Goal: Navigation & Orientation: Understand site structure

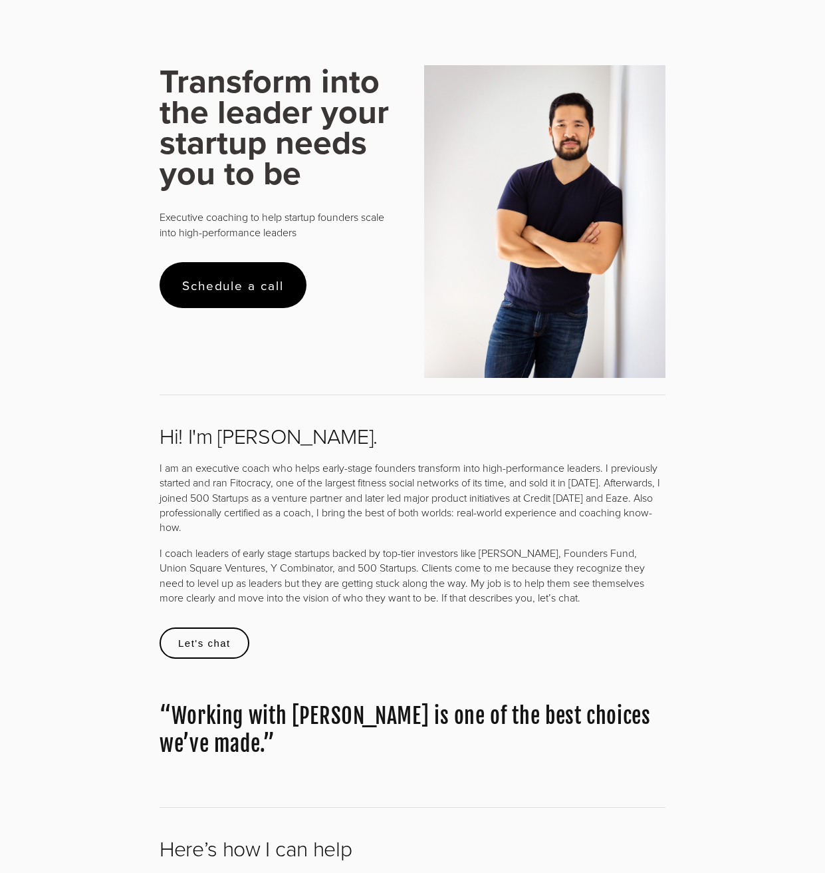
scroll to position [162, 0]
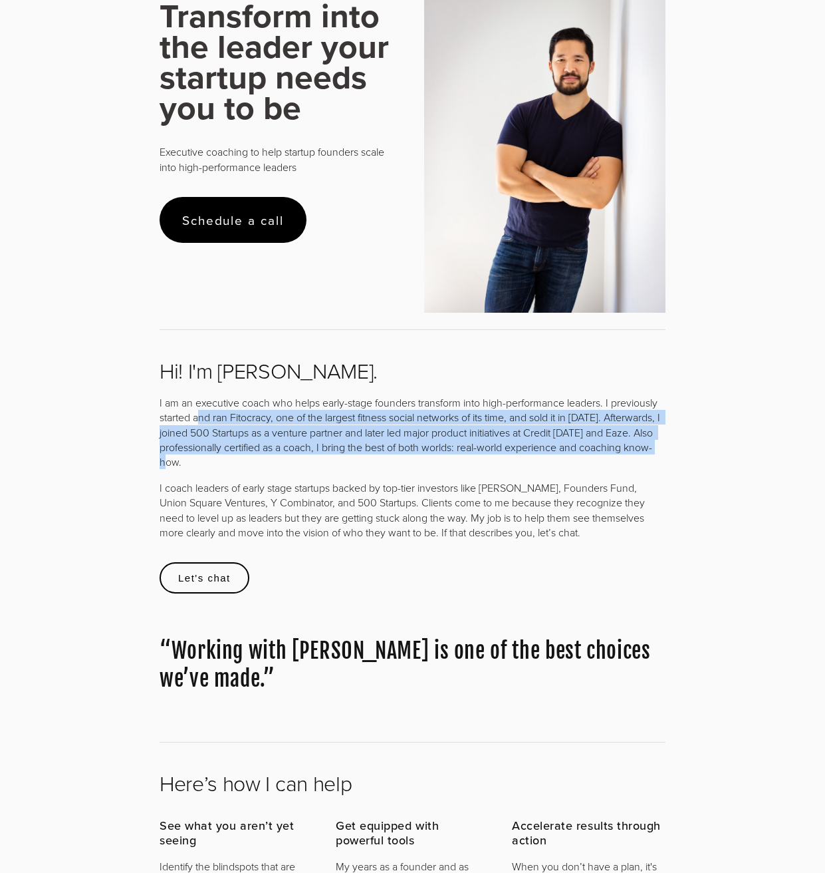
drag, startPoint x: 202, startPoint y: 420, endPoint x: 478, endPoint y: 458, distance: 279.2
click at [478, 458] on p "I am an executive coach who helps early-stage founders transform into high-perf…" at bounding box center [413, 432] width 506 height 74
click at [332, 449] on p "I am an executive coach who helps early-stage founders transform into high-perf…" at bounding box center [413, 432] width 506 height 74
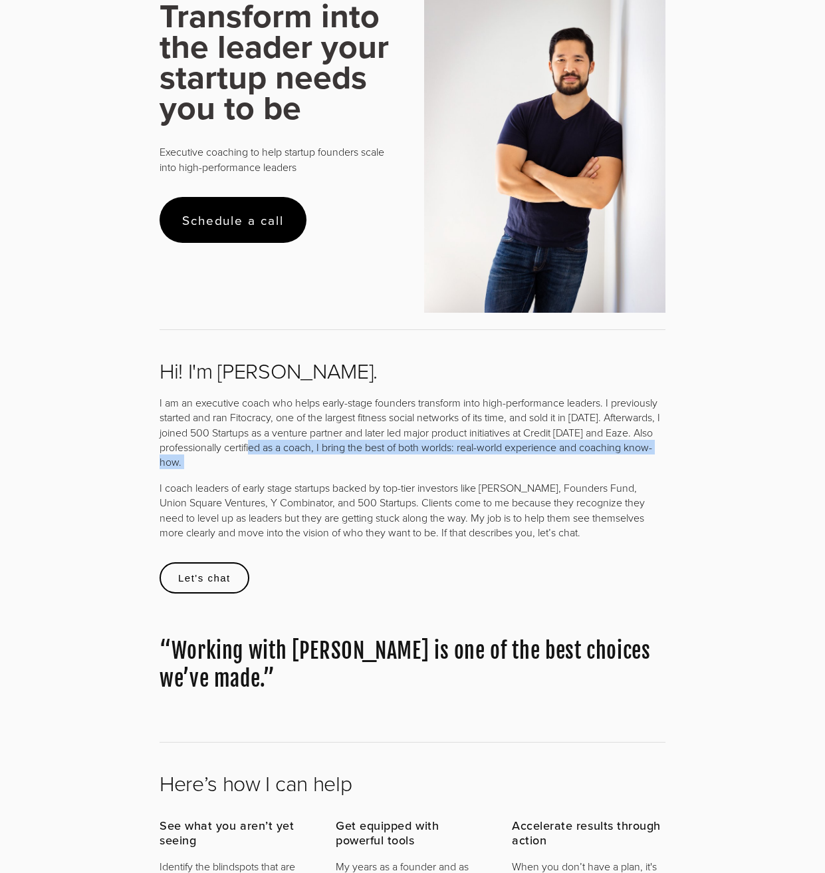
drag, startPoint x: 268, startPoint y: 446, endPoint x: 491, endPoint y: 473, distance: 225.1
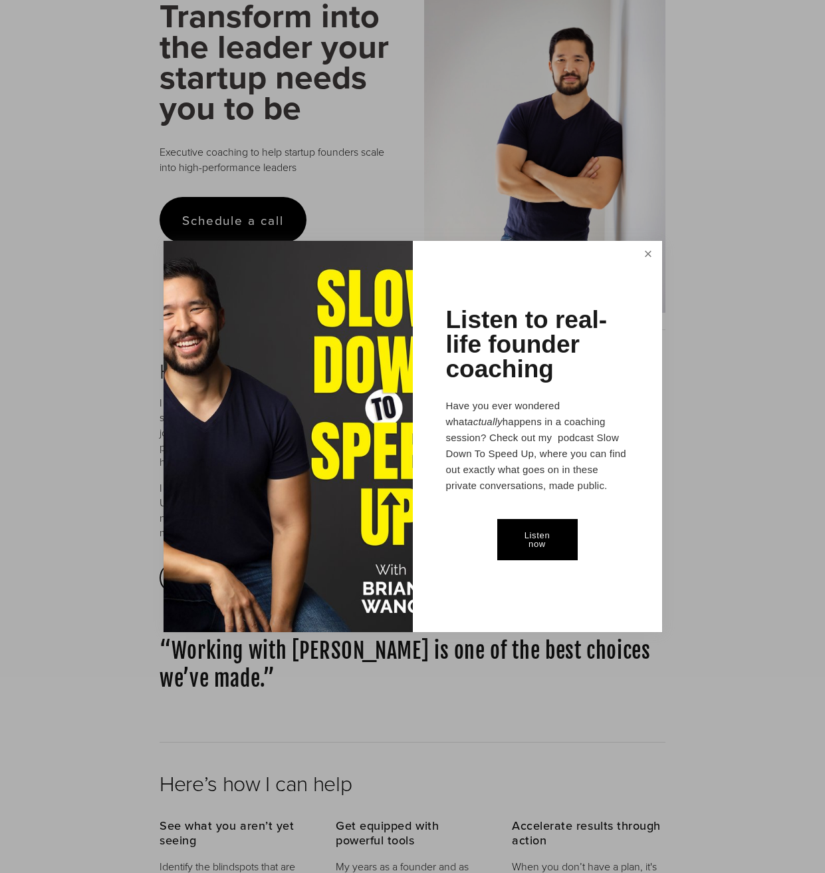
click at [642, 256] on link "Close" at bounding box center [647, 255] width 23 height 25
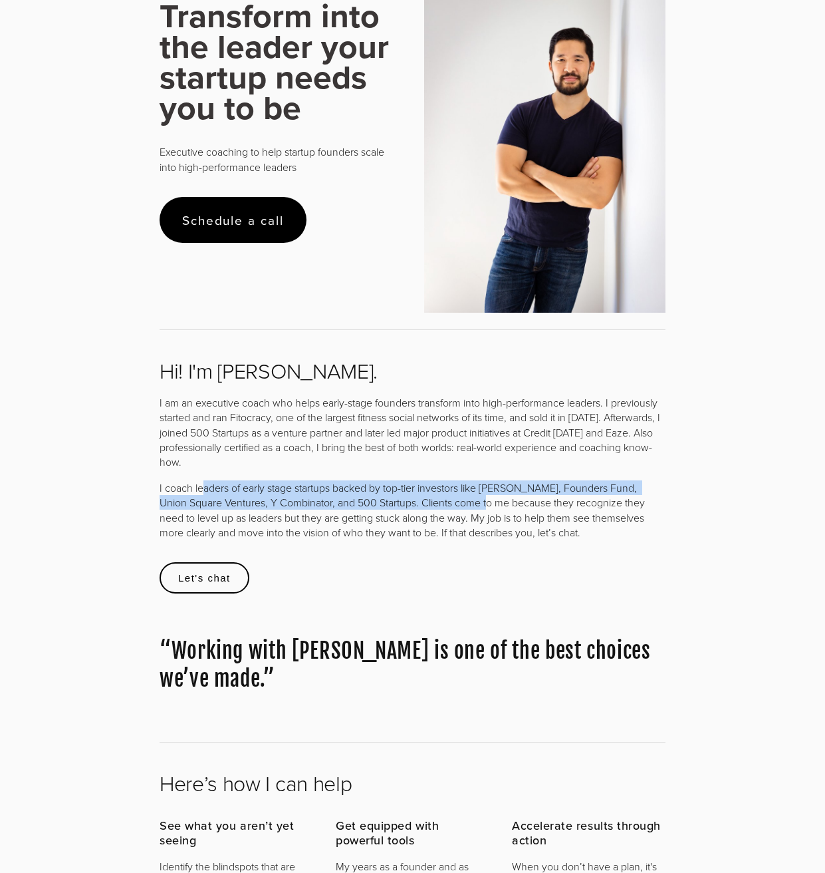
drag, startPoint x: 205, startPoint y: 487, endPoint x: 458, endPoint y: 502, distance: 253.2
click at [458, 502] on p "I coach leaders of early stage startups backed by top-tier investors like Andre…" at bounding box center [413, 510] width 506 height 60
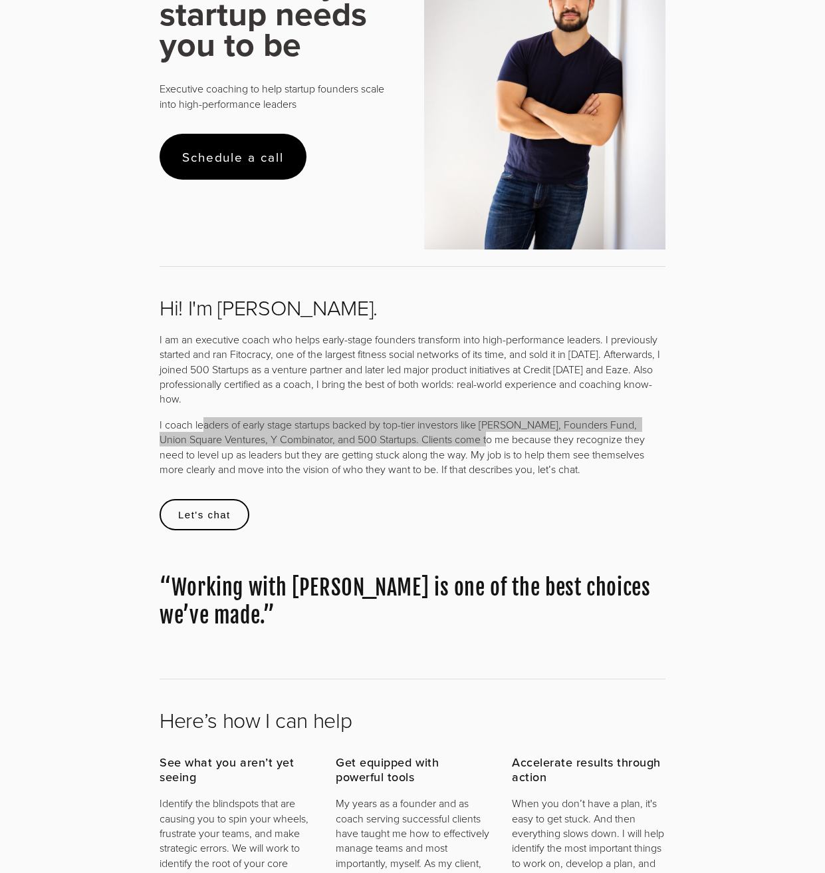
scroll to position [0, 0]
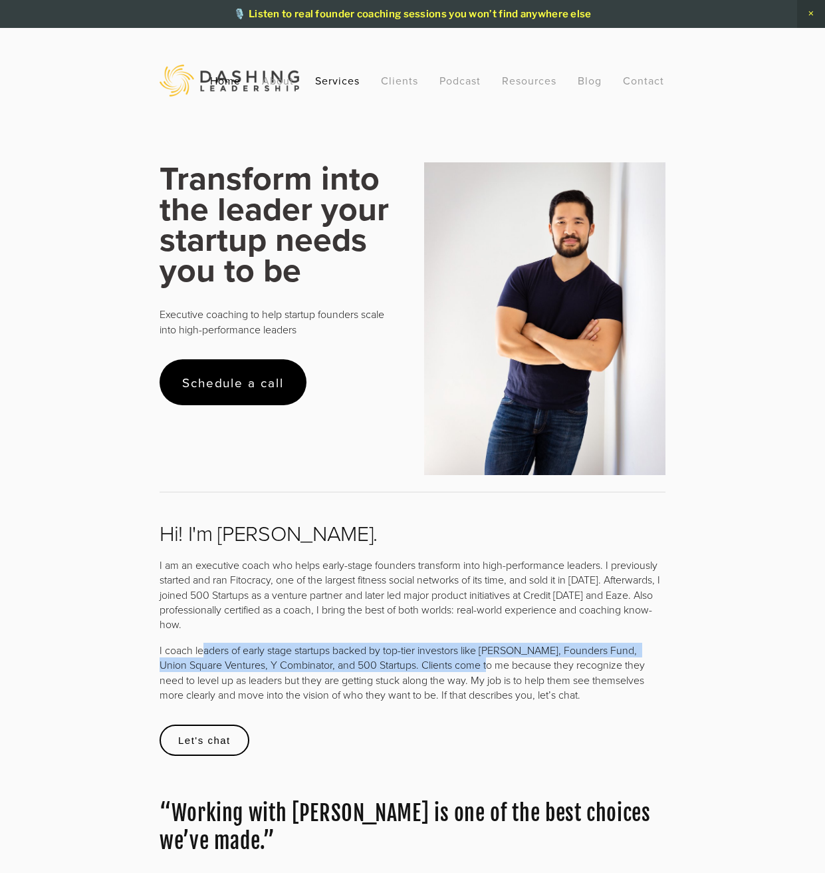
click at [339, 80] on link "Services" at bounding box center [337, 80] width 45 height 24
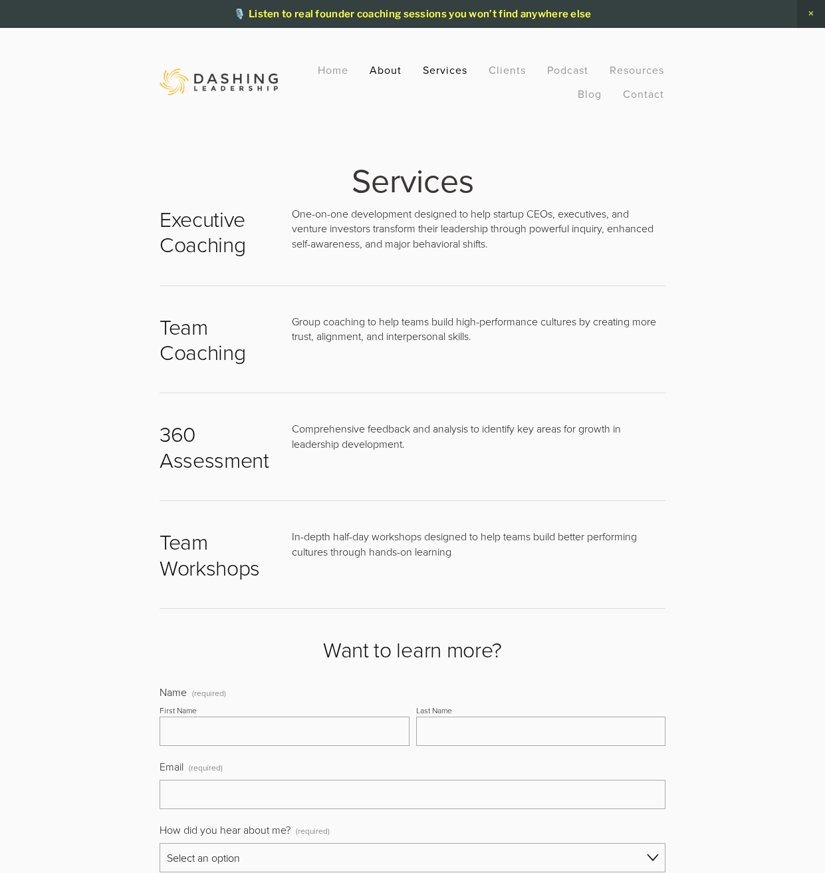
click at [374, 72] on link "About" at bounding box center [386, 70] width 32 height 24
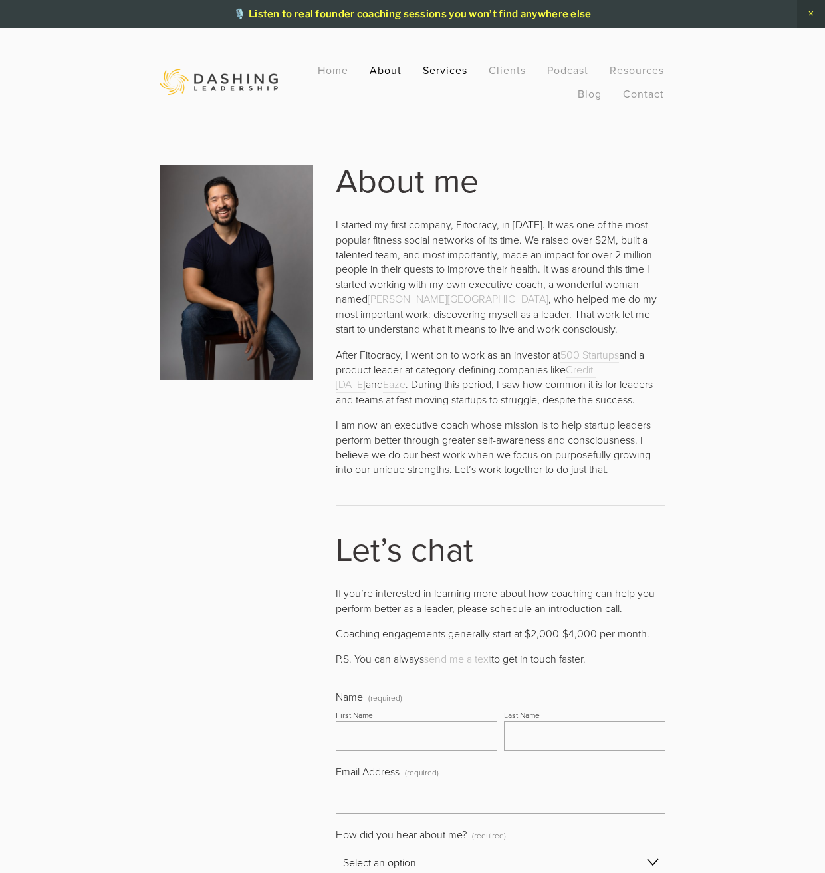
click at [436, 72] on link "Services" at bounding box center [445, 70] width 45 height 24
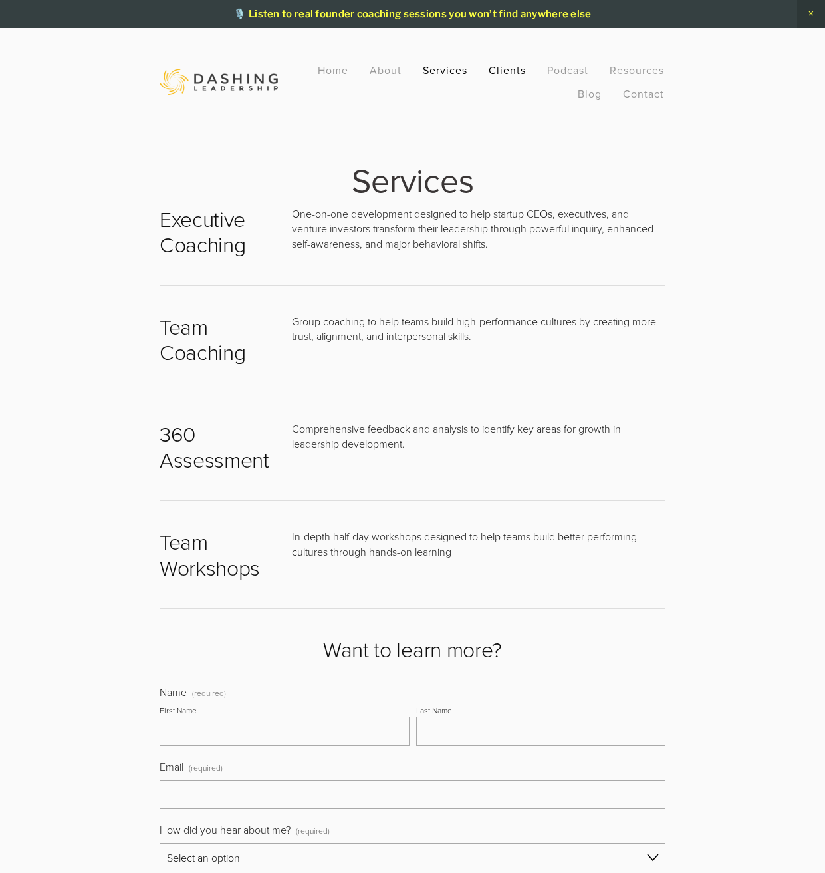
click at [519, 70] on link "Clients" at bounding box center [507, 70] width 37 height 24
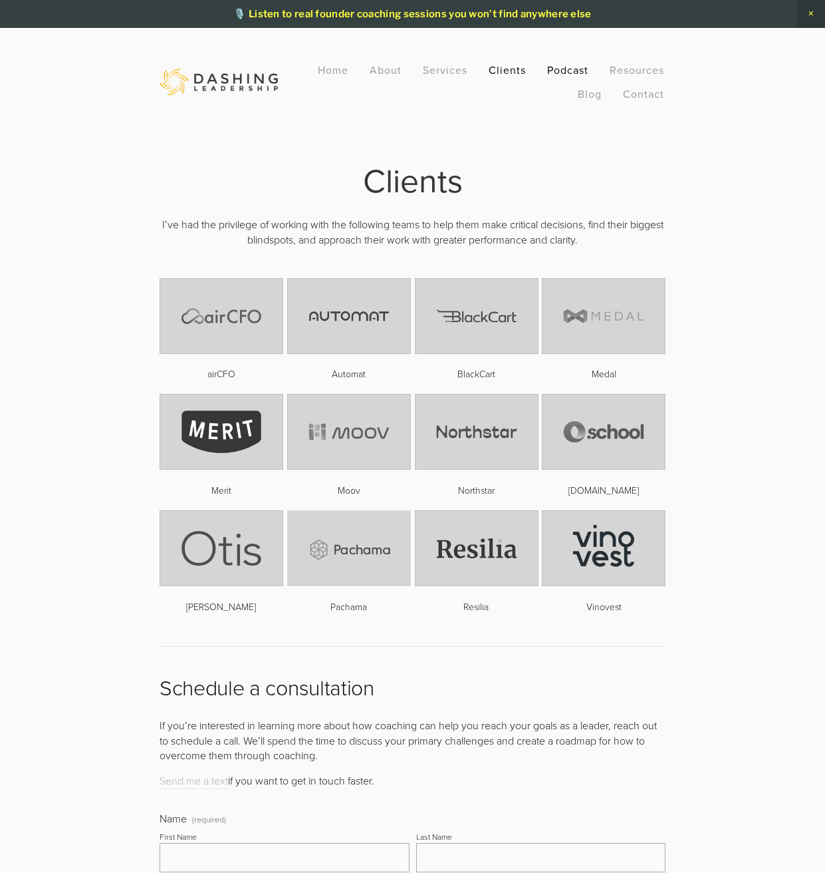
click at [553, 71] on link "Podcast" at bounding box center [567, 70] width 41 height 24
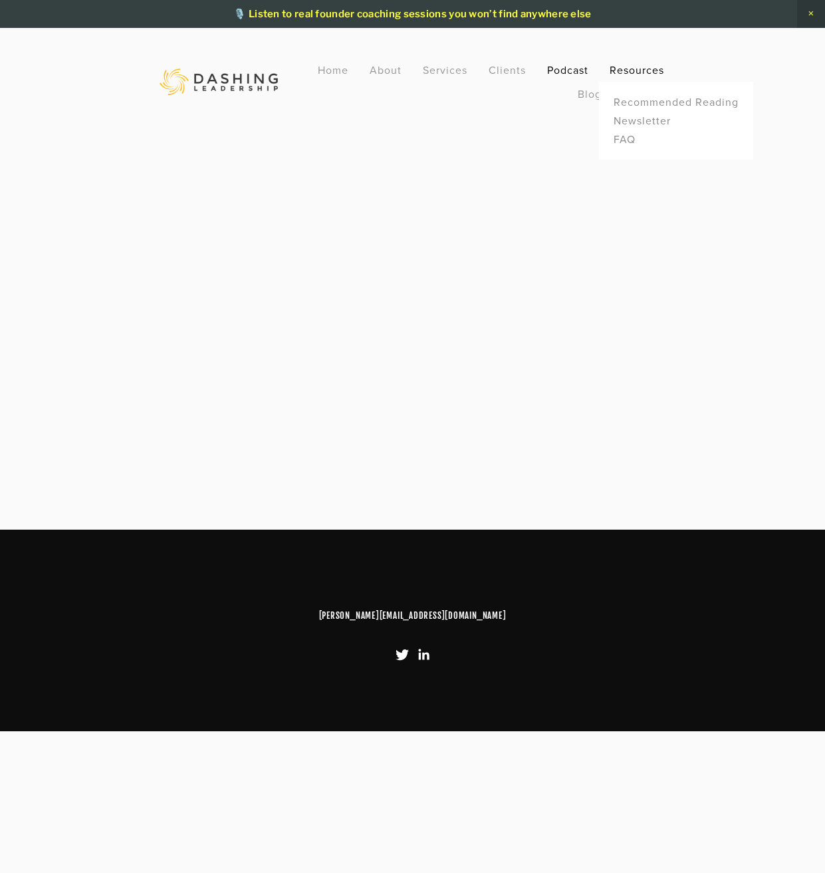
click at [635, 70] on link "Resources" at bounding box center [637, 70] width 55 height 15
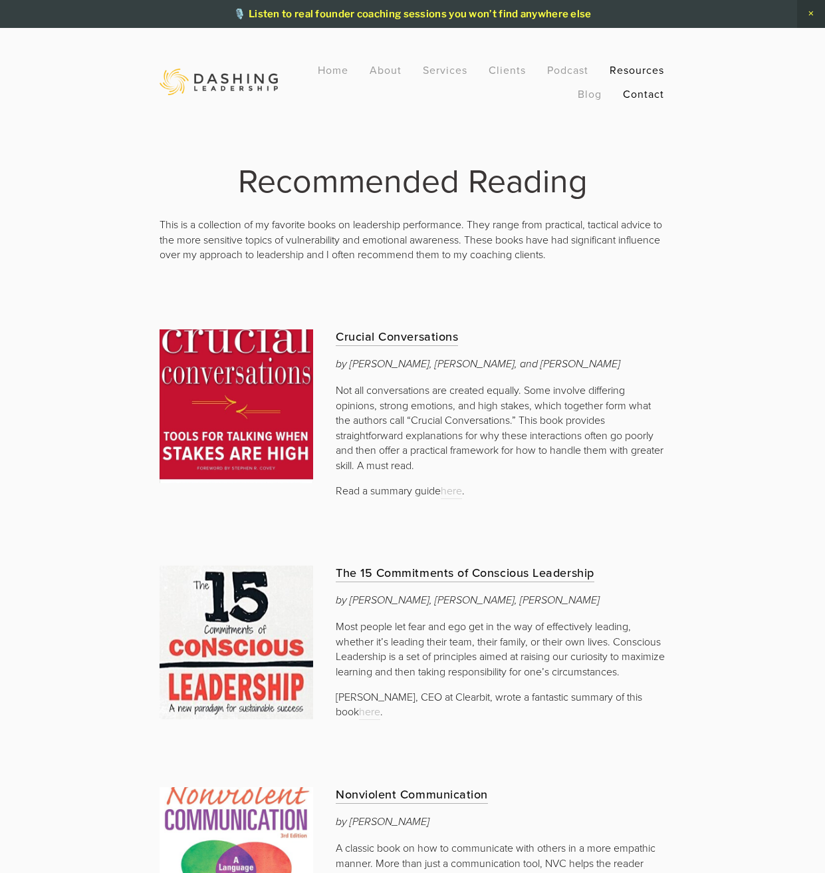
click at [630, 92] on link "Contact" at bounding box center [643, 94] width 41 height 24
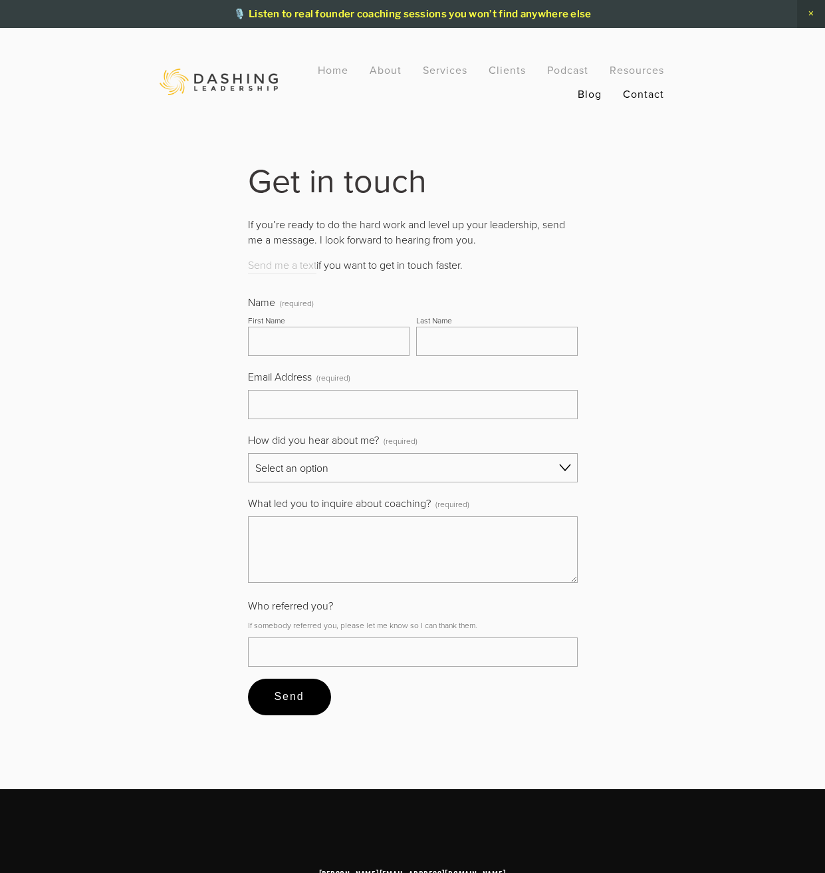
click at [597, 94] on link "Blog" at bounding box center [590, 94] width 24 height 24
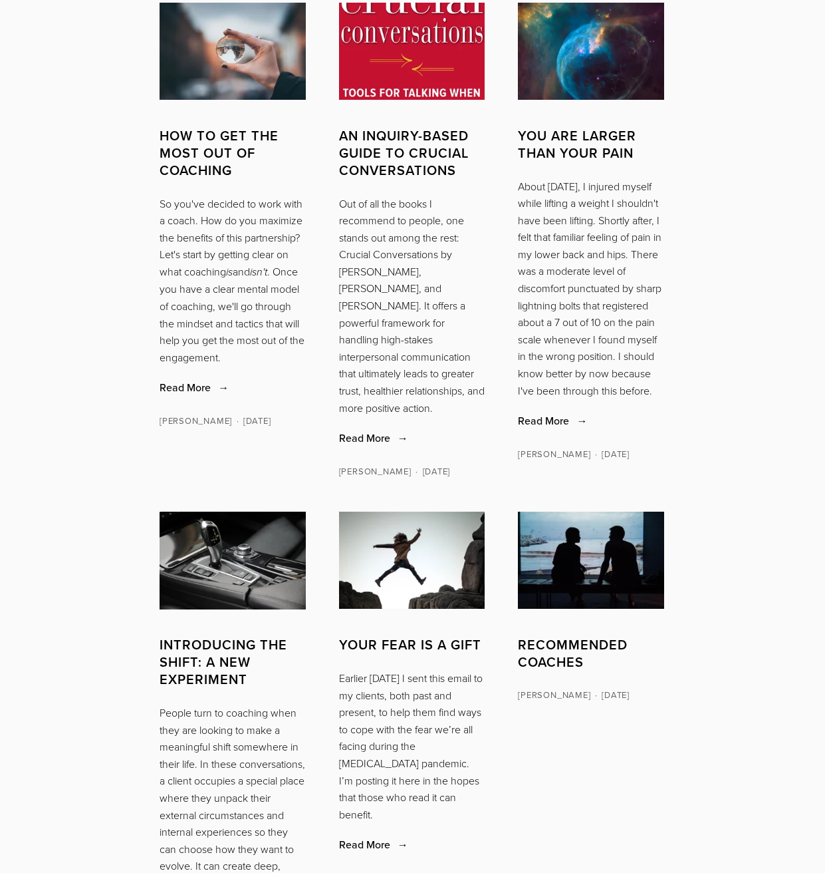
scroll to position [2055, 0]
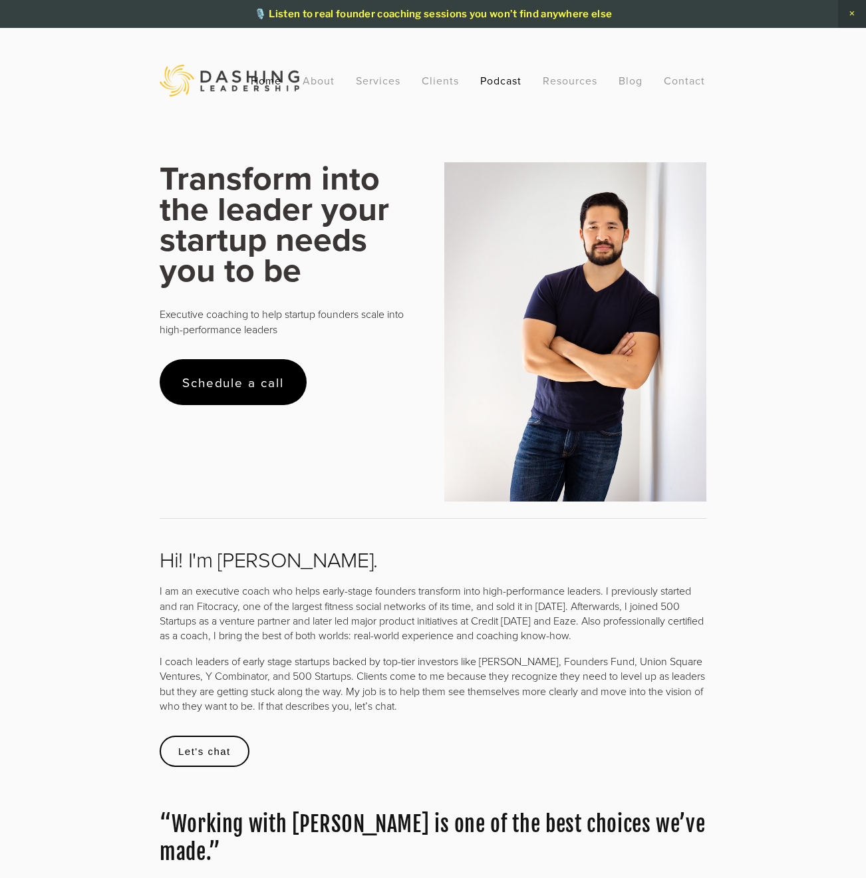
click at [498, 76] on link "Podcast" at bounding box center [500, 80] width 41 height 24
